Goal: Task Accomplishment & Management: Use online tool/utility

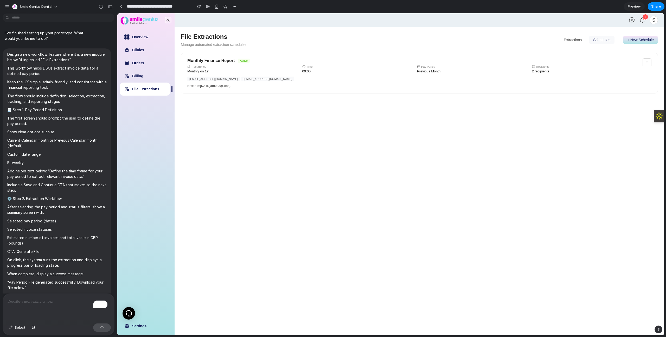
scroll to position [2354, 0]
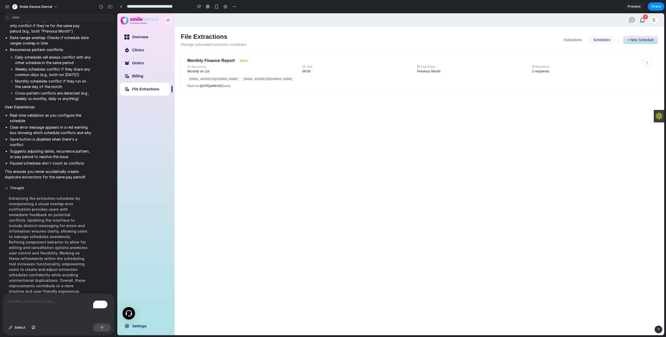
click at [350, 153] on main "File Extractions Manage automated extraction schedules Extractions Schedules + …" at bounding box center [420, 181] width 490 height 308
click at [651, 42] on button "+ New Schedule" at bounding box center [640, 40] width 35 height 8
select select "*******"
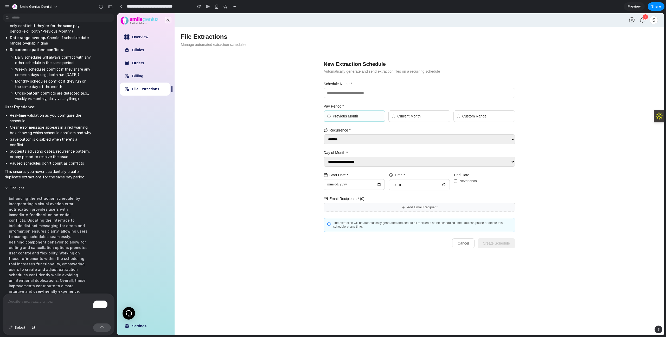
click at [465, 245] on button "Cancel" at bounding box center [463, 243] width 22 height 10
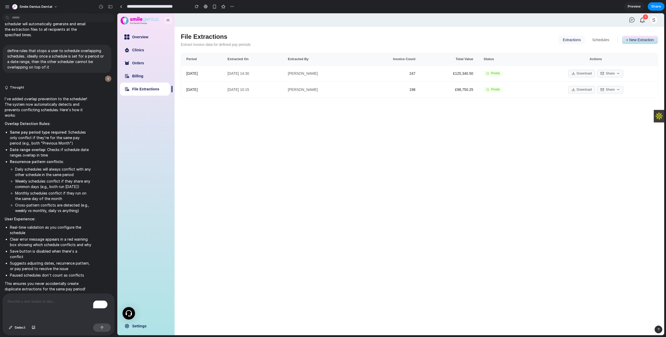
click at [639, 43] on button "+ New Extraction" at bounding box center [640, 40] width 36 height 8
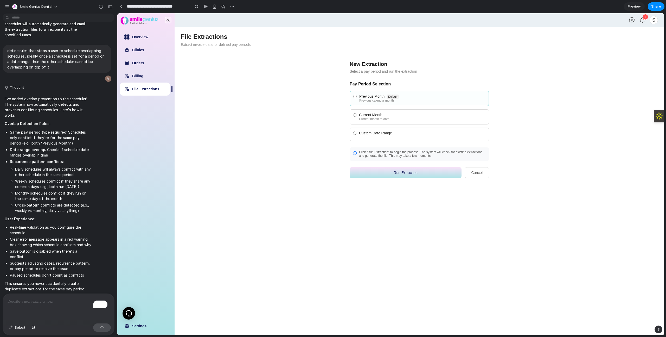
click at [483, 168] on button "Cancel" at bounding box center [477, 172] width 24 height 11
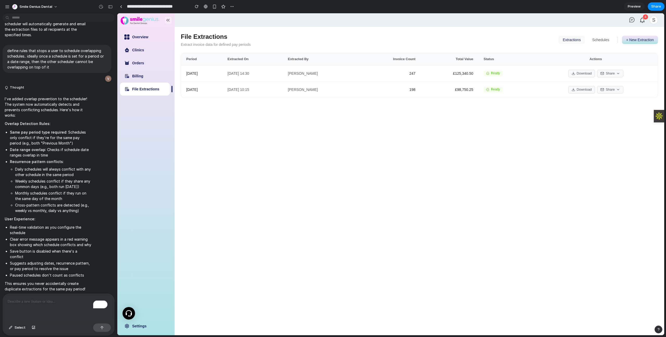
click at [601, 40] on button "Schedules" at bounding box center [600, 40] width 25 height 8
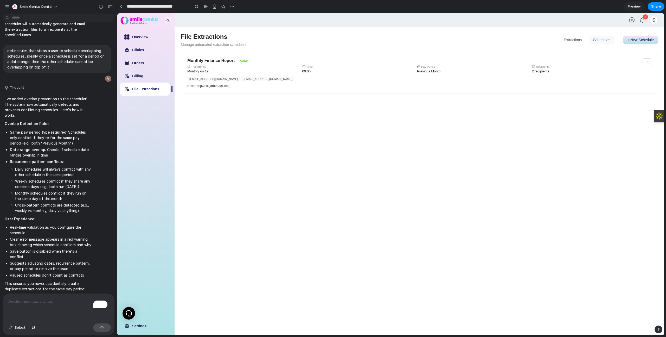
click at [644, 39] on button "+ New Schedule" at bounding box center [640, 40] width 35 height 8
select select "*******"
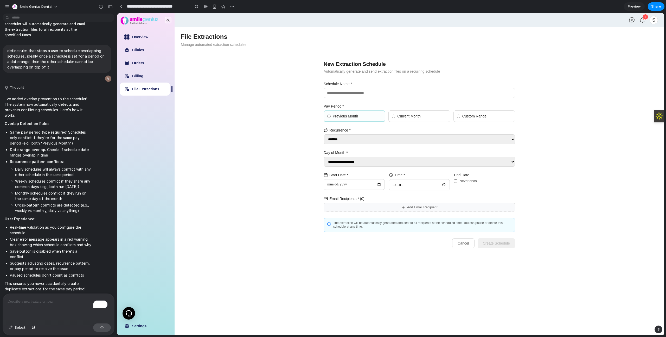
click at [462, 242] on button "Cancel" at bounding box center [463, 243] width 22 height 10
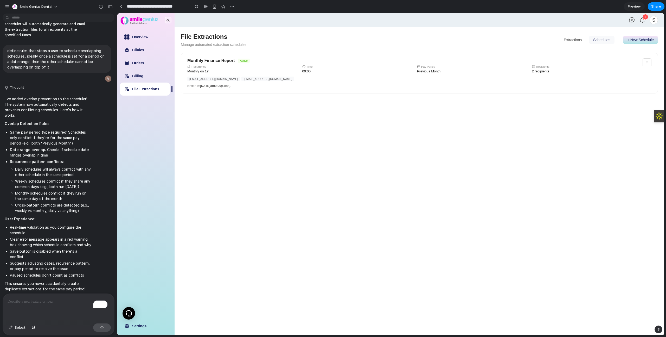
click at [49, 295] on div "To enrich screen reader interactions, please activate Accessibility in Grammarl…" at bounding box center [58, 308] width 111 height 28
click at [560, 39] on button "Extractions" at bounding box center [573, 40] width 26 height 8
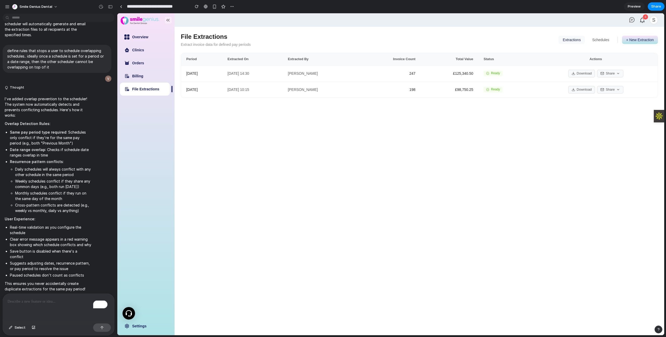
click at [72, 301] on p "To enrich screen reader interactions, please activate Accessibility in Grammarl…" at bounding box center [59, 301] width 102 height 6
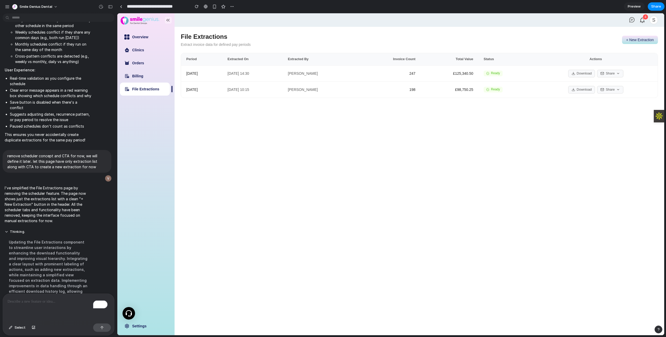
scroll to position [2440, 0]
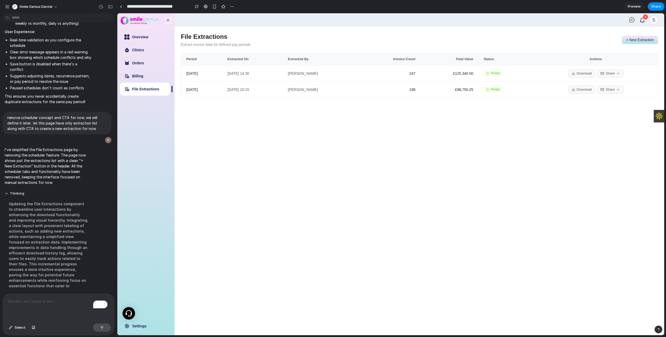
click at [440, 104] on main "File Extractions Extract invoice data for defined pay periods + New Extraction …" at bounding box center [420, 181] width 490 height 308
click at [637, 38] on button "+ New Extraction" at bounding box center [640, 40] width 36 height 8
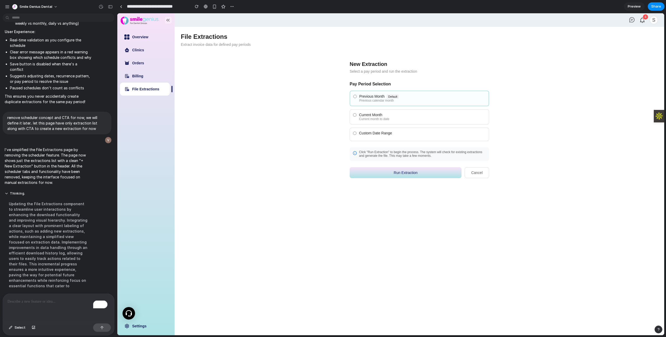
click at [408, 112] on label "Current Month Current month to date" at bounding box center [420, 116] width 140 height 15
click at [399, 132] on div "Custom Date Range" at bounding box center [422, 133] width 127 height 4
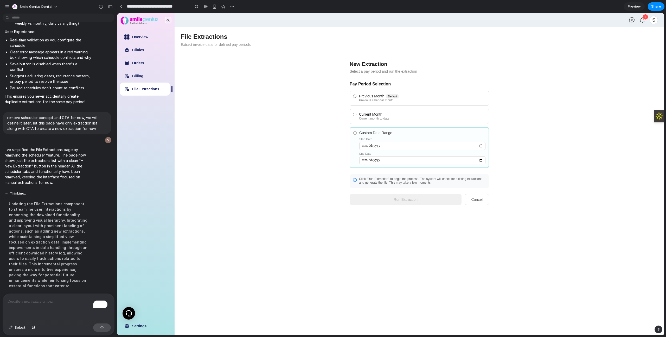
click at [391, 122] on label "Current Month Current month to date" at bounding box center [420, 116] width 140 height 15
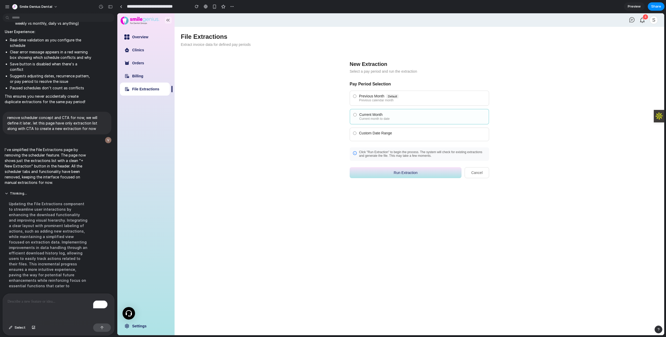
click at [408, 173] on button "Run Extraction" at bounding box center [406, 172] width 112 height 11
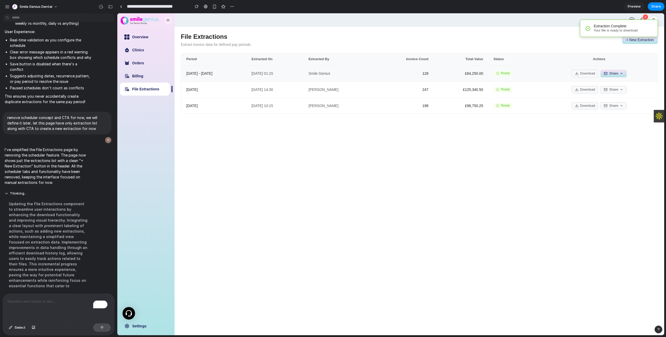
click at [613, 74] on button "Share" at bounding box center [614, 74] width 26 height 8
click at [561, 155] on main "File Extractions Extract invoice data for defined pay periods + New Extraction …" at bounding box center [420, 181] width 490 height 308
click at [387, 76] on td "128" at bounding box center [404, 73] width 59 height 16
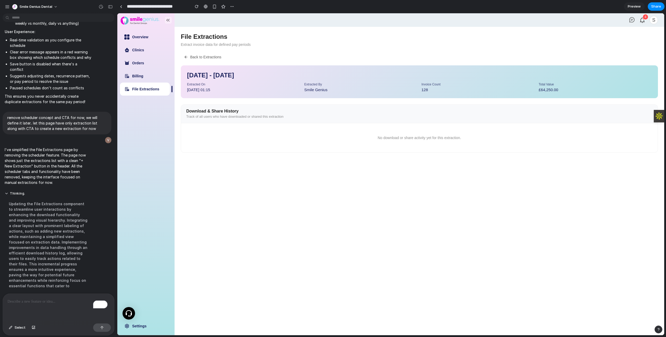
click at [184, 53] on button "Back to Extractions" at bounding box center [203, 57] width 44 height 8
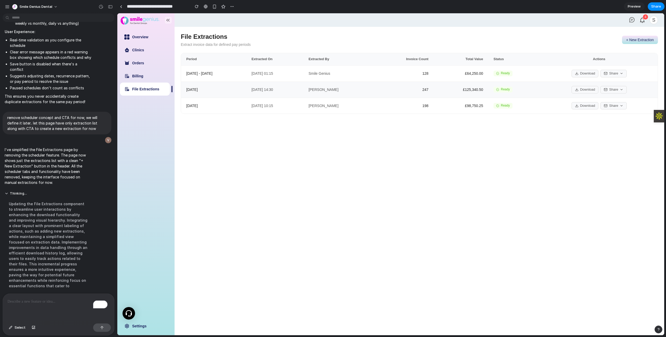
click at [220, 95] on td "[DATE]" at bounding box center [213, 89] width 65 height 16
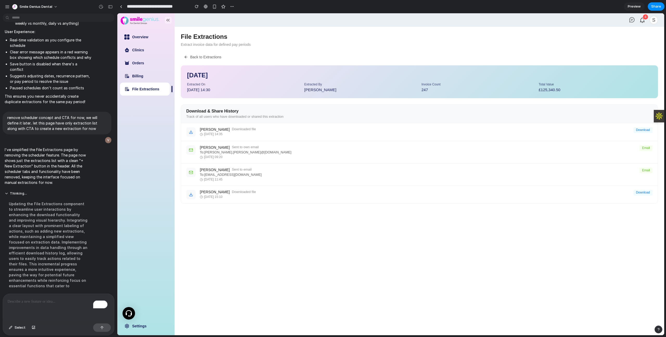
click at [187, 54] on button "Back to Extractions" at bounding box center [203, 57] width 44 height 8
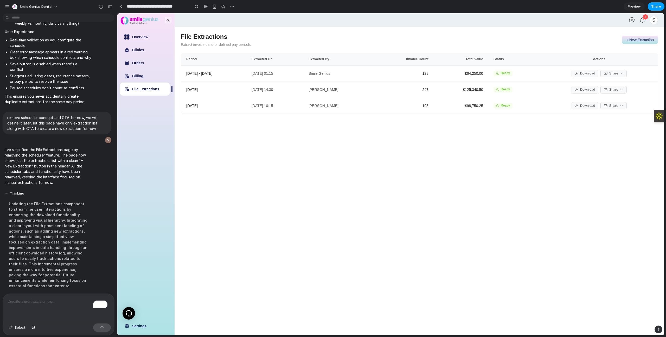
click at [656, 8] on span "Share" at bounding box center [657, 6] width 10 height 5
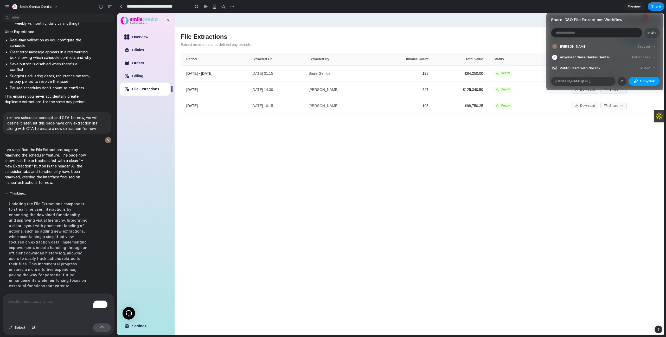
click at [648, 83] on span "Copy link" at bounding box center [647, 81] width 15 height 5
